Goal: Find specific page/section: Find specific page/section

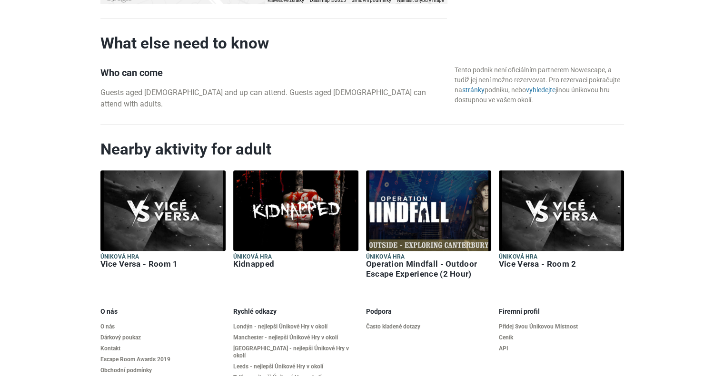
scroll to position [971, 0]
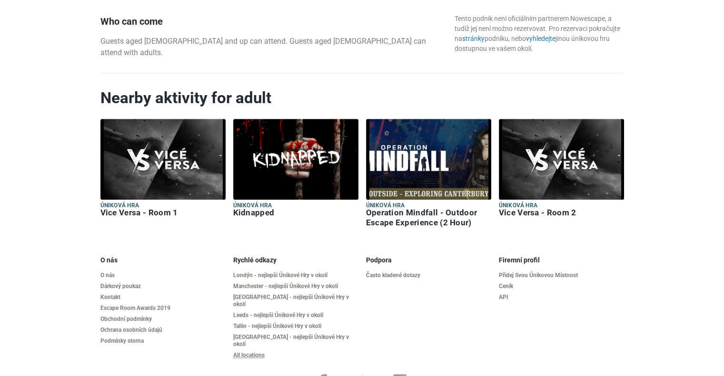
click at [248, 352] on link "All locations" at bounding box center [295, 355] width 125 height 7
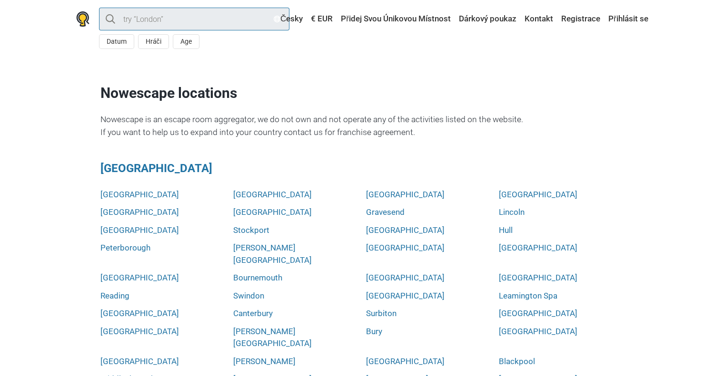
click at [238, 19] on input "search" at bounding box center [194, 19] width 190 height 23
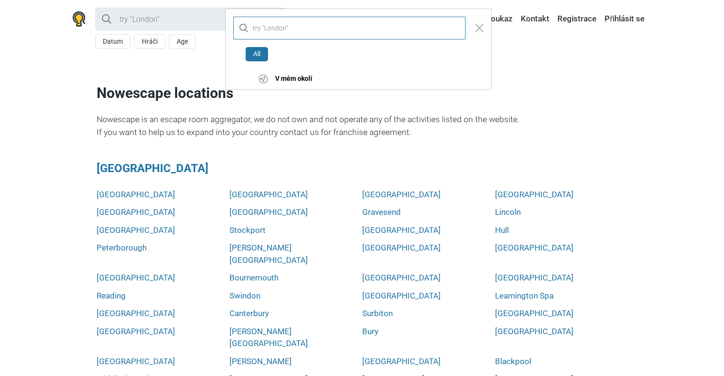
click at [276, 26] on input "text" at bounding box center [349, 28] width 232 height 23
type input "canterbury"
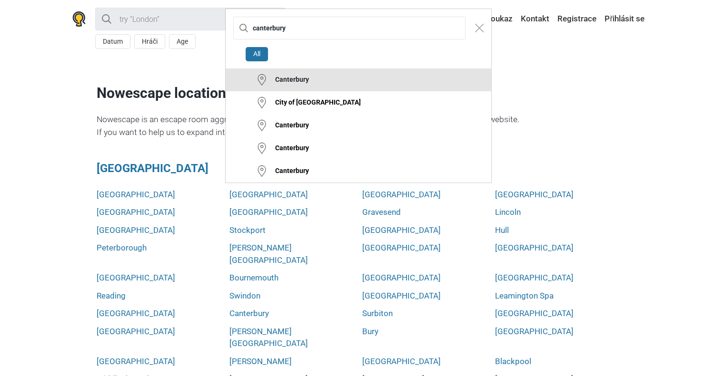
click at [286, 84] on button "Canterbury" at bounding box center [359, 80] width 266 height 23
type input "Canterbury"
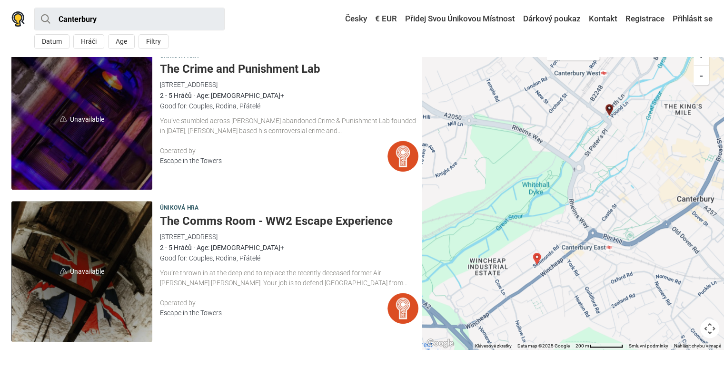
scroll to position [1096, 0]
